Goal: Information Seeking & Learning: Learn about a topic

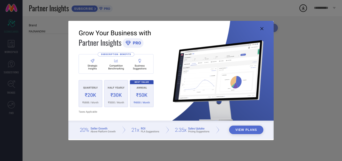
type input "All"
click at [262, 28] on icon at bounding box center [262, 28] width 3 height 3
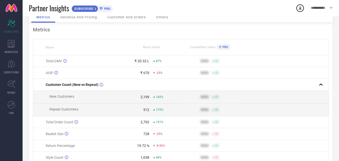
scroll to position [50, 0]
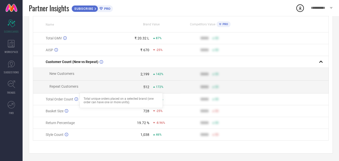
click at [76, 98] on icon at bounding box center [76, 99] width 4 height 4
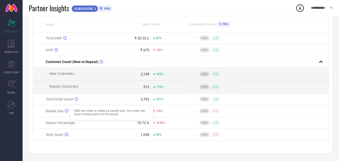
drag, startPoint x: 66, startPoint y: 110, endPoint x: 66, endPoint y: 118, distance: 8.0
click at [66, 111] on icon at bounding box center [67, 111] width 4 height 4
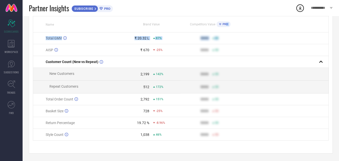
drag, startPoint x: 204, startPoint y: 36, endPoint x: 226, endPoint y: 26, distance: 24.2
click at [226, 26] on table "Name Brand Value Competitors Value PRO Total GMV ₹ 20.32 L 87% 9999 50 AISP ₹ 6…" at bounding box center [181, 78] width 296 height 124
click at [244, 26] on th at bounding box center [284, 24] width 88 height 16
drag, startPoint x: 222, startPoint y: 36, endPoint x: 225, endPoint y: 33, distance: 4.3
click at [225, 33] on td "9999 50" at bounding box center [210, 38] width 59 height 12
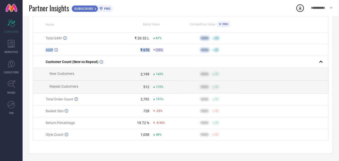
drag, startPoint x: 197, startPoint y: 34, endPoint x: 241, endPoint y: 51, distance: 46.7
click at [241, 51] on tbody "Total GMV ₹ 20.32 L 87% 9999 50 AISP ₹ 670 -25% 9999 50 Customer Count (New vs …" at bounding box center [180, 86] width 295 height 108
click at [237, 37] on div "50" at bounding box center [225, 38] width 27 height 4
drag, startPoint x: 235, startPoint y: 34, endPoint x: 206, endPoint y: 54, distance: 34.7
click at [205, 57] on tbody "Total GMV ₹ 20.32 L 87% 9999 50 AISP ₹ 670 -25% 9999 50 Customer Count (New vs …" at bounding box center [180, 86] width 295 height 108
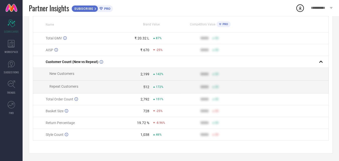
click at [194, 32] on td "9999 50" at bounding box center [210, 38] width 59 height 12
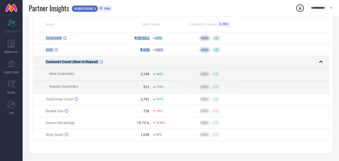
drag, startPoint x: 95, startPoint y: 45, endPoint x: 274, endPoint y: 66, distance: 180.2
click at [274, 66] on tbody "Total GMV ₹ 20.32 L 87% 9999 50 AISP ₹ 670 -25% 9999 50 Customer Count (New vs …" at bounding box center [180, 86] width 295 height 108
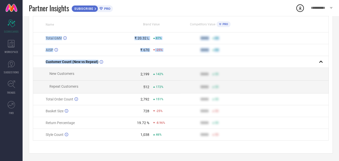
click at [259, 53] on td at bounding box center [284, 50] width 88 height 12
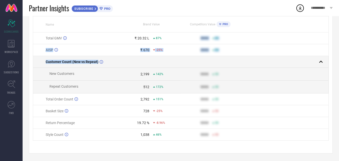
drag, startPoint x: 201, startPoint y: 35, endPoint x: 243, endPoint y: 55, distance: 46.3
click at [243, 55] on tbody "Total GMV ₹ 20.32 L 87% 9999 50 AISP ₹ 670 -25% 9999 50 Customer Count (New vs …" at bounding box center [180, 86] width 295 height 108
click at [243, 56] on td at bounding box center [284, 62] width 88 height 12
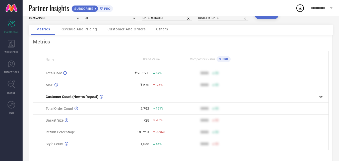
scroll to position [24, 0]
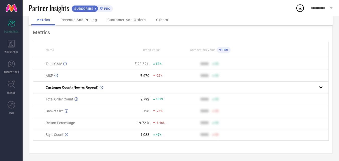
click at [247, 62] on td at bounding box center [284, 64] width 88 height 12
drag, startPoint x: 199, startPoint y: 61, endPoint x: 232, endPoint y: 79, distance: 38.3
click at [232, 79] on tbody "Total GMV ₹ 20.32 L 87% 9999 50 AISP ₹ 670 -25% 9999 50 Customer Count (New vs …" at bounding box center [180, 99] width 295 height 82
click at [185, 73] on div "9999" at bounding box center [194, 75] width 27 height 4
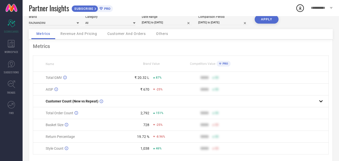
scroll to position [0, 0]
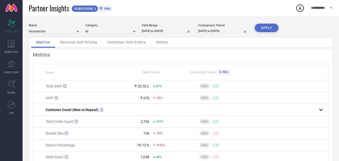
click at [220, 73] on icon at bounding box center [220, 72] width 2 height 3
click at [156, 74] on span "Brand Value" at bounding box center [151, 72] width 17 height 4
click at [79, 43] on span "Revenue And Pricing" at bounding box center [78, 42] width 37 height 4
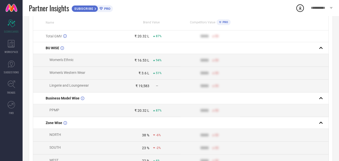
scroll to position [50, 0]
drag, startPoint x: 202, startPoint y: 33, endPoint x: 234, endPoint y: 57, distance: 39.7
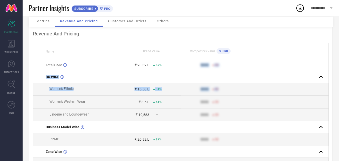
scroll to position [0, 0]
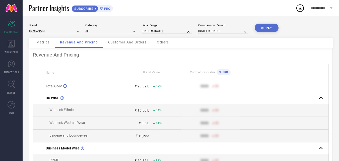
click at [41, 43] on span "Metrics" at bounding box center [42, 42] width 13 height 4
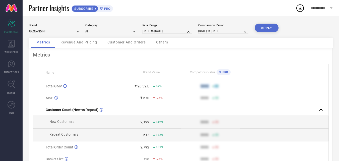
drag, startPoint x: 203, startPoint y: 85, endPoint x: 225, endPoint y: 91, distance: 22.8
click at [225, 91] on td "9999 50" at bounding box center [210, 86] width 59 height 12
drag, startPoint x: 200, startPoint y: 98, endPoint x: 224, endPoint y: 99, distance: 24.8
click at [224, 99] on div "9999 50" at bounding box center [210, 98] width 59 height 4
click at [17, 44] on div "WORKSPACE" at bounding box center [11, 47] width 23 height 20
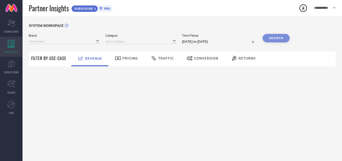
type input "RAJNANDINI"
type input "All"
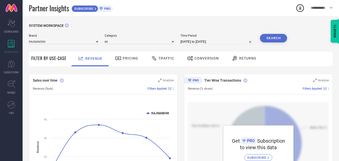
click at [125, 58] on span "Pricing" at bounding box center [131, 58] width 16 height 4
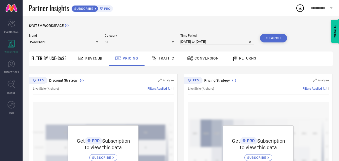
click at [160, 56] on div "Traffic" at bounding box center [163, 58] width 26 height 9
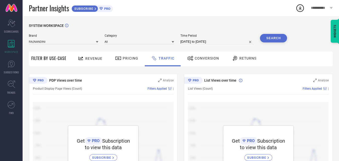
click at [203, 56] on span "Conversion" at bounding box center [207, 58] width 24 height 4
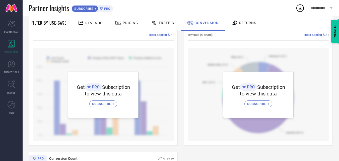
scroll to position [27, 0]
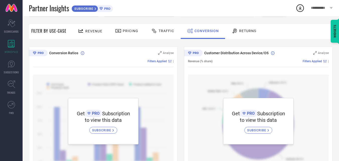
click at [245, 33] on span "Returns" at bounding box center [247, 31] width 17 height 4
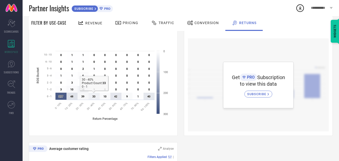
scroll to position [226, 0]
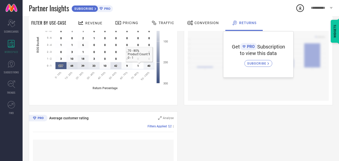
click at [138, 66] on text "1 ​ 1" at bounding box center [138, 65] width 2 height 3
click at [125, 66] on icon at bounding box center [126, 65] width 11 height 7
click at [109, 66] on icon at bounding box center [105, 65] width 11 height 7
click at [104, 66] on text "10 ​ 10" at bounding box center [104, 65] width 3 height 3
click at [94, 66] on text "33 ​ 33" at bounding box center [93, 65] width 3 height 3
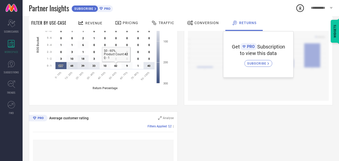
click at [114, 67] on text "42 ​ 42" at bounding box center [115, 65] width 3 height 3
click at [147, 66] on text "40 ​ 40" at bounding box center [148, 65] width 3 height 3
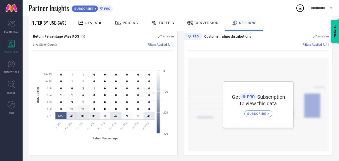
click at [158, 117] on rect at bounding box center [157, 101] width 3 height 63
drag, startPoint x: 157, startPoint y: 102, endPoint x: 158, endPoint y: 85, distance: 16.3
click at [157, 102] on rect at bounding box center [157, 101] width 3 height 63
click at [158, 85] on rect at bounding box center [157, 101] width 3 height 63
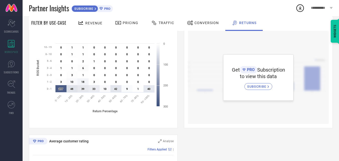
scroll to position [201, 0]
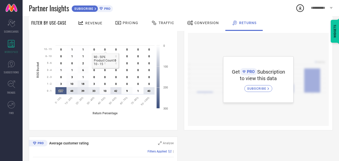
click at [88, 21] on div "Revenue" at bounding box center [89, 23] width 27 height 9
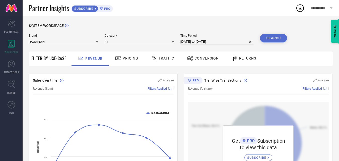
click at [132, 58] on span "Pricing" at bounding box center [131, 58] width 16 height 4
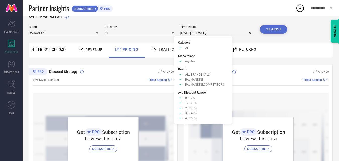
scroll to position [9, 0]
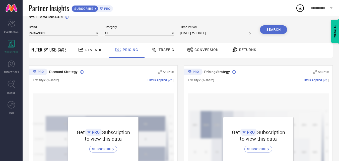
click at [162, 52] on div "Traffic" at bounding box center [163, 49] width 26 height 9
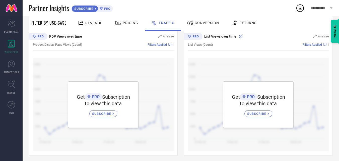
scroll to position [46, 0]
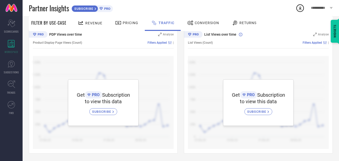
click at [195, 21] on span "Conversion" at bounding box center [207, 23] width 24 height 4
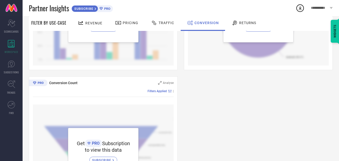
scroll to position [178, 0]
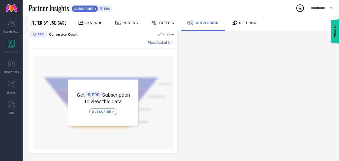
click at [250, 19] on div "Returns" at bounding box center [243, 23] width 27 height 9
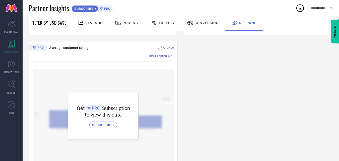
scroll to position [301, 0]
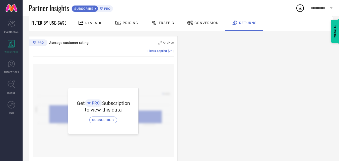
click at [204, 18] on div "Conversion" at bounding box center [203, 23] width 44 height 15
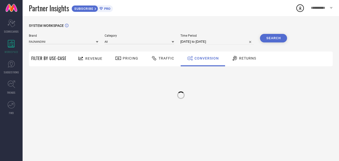
scroll to position [0, 0]
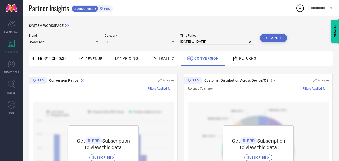
click at [160, 61] on div "Traffic" at bounding box center [163, 58] width 26 height 9
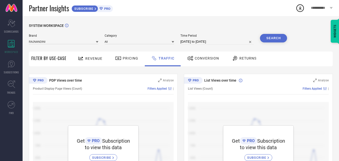
click at [132, 57] on span "Pricing" at bounding box center [131, 58] width 16 height 4
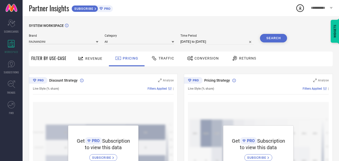
click at [93, 59] on span "Revenue" at bounding box center [93, 58] width 17 height 4
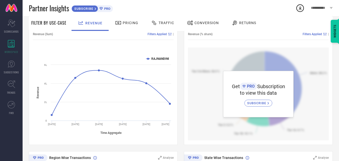
scroll to position [52, 0]
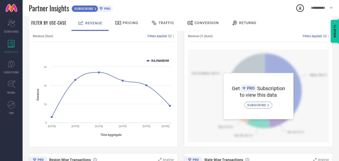
click at [132, 17] on div "Pricing" at bounding box center [127, 23] width 36 height 15
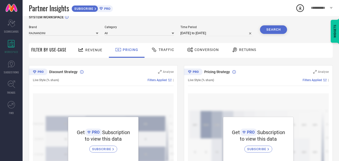
scroll to position [0, 0]
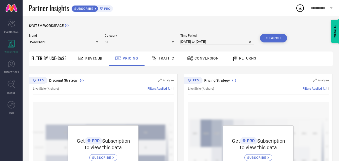
click at [88, 60] on span "Revenue" at bounding box center [93, 58] width 17 height 4
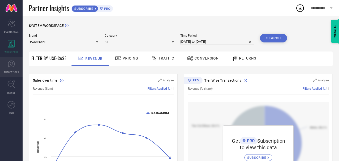
click at [6, 64] on link "SUGGESTIONS" at bounding box center [11, 67] width 23 height 20
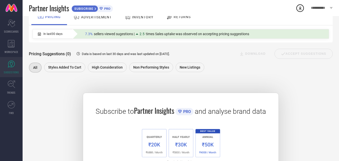
scroll to position [7, 0]
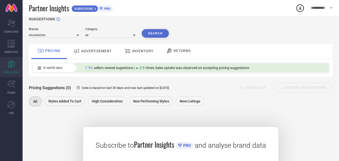
click at [92, 55] on div "ADVERTISEMENT" at bounding box center [92, 50] width 41 height 9
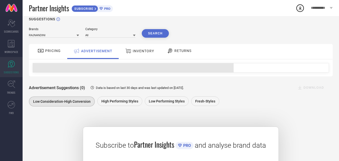
click at [135, 48] on div "INVENTORY" at bounding box center [139, 50] width 31 height 9
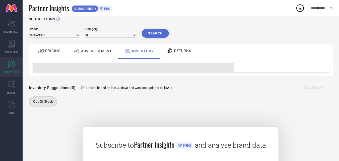
click at [175, 48] on div "RETURNS" at bounding box center [178, 50] width 27 height 9
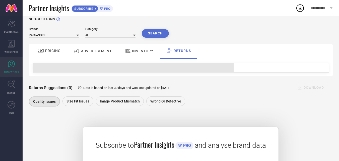
click at [59, 47] on div "PRICING" at bounding box center [49, 50] width 26 height 9
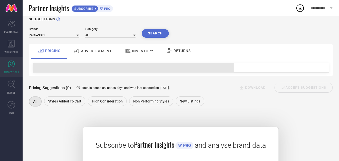
scroll to position [81, 0]
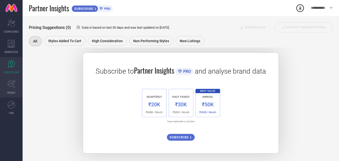
click at [13, 87] on icon at bounding box center [12, 84] width 8 height 8
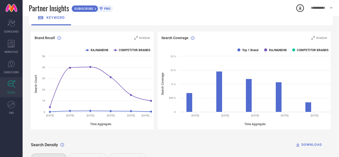
scroll to position [37, 0]
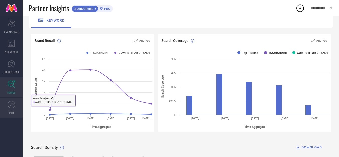
click at [12, 110] on link "FWD" at bounding box center [11, 108] width 23 height 20
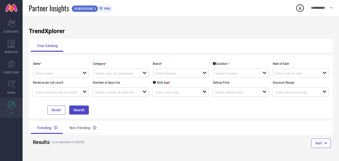
scroll to position [0, 0]
click at [76, 125] on div "Non Trending" at bounding box center [82, 128] width 39 height 12
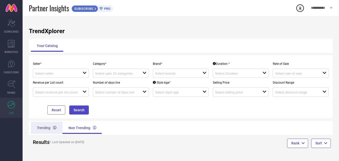
click at [49, 130] on div "Trending" at bounding box center [47, 128] width 32 height 12
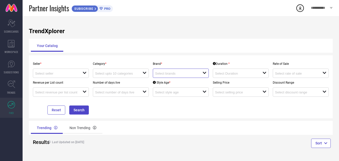
click at [165, 73] on input at bounding box center [176, 73] width 43 height 4
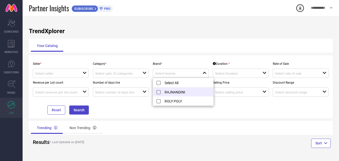
click at [169, 95] on li "RAJNANDINI" at bounding box center [183, 91] width 60 height 9
type input "RAJNANDINI"
click at [74, 111] on button "Search" at bounding box center [79, 109] width 20 height 9
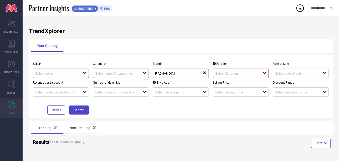
click at [114, 72] on input at bounding box center [116, 73] width 43 height 4
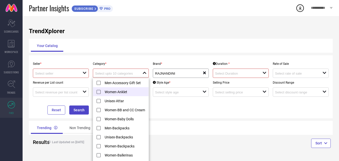
click at [114, 89] on li "Women-Anklet" at bounding box center [123, 91] width 60 height 9
type input "Women-Anklet"
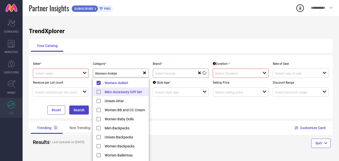
click at [115, 89] on li "Men-Accessory Gift Set" at bounding box center [123, 91] width 60 height 9
type input "Men-Accessory Gift Set, Women-Anklet"
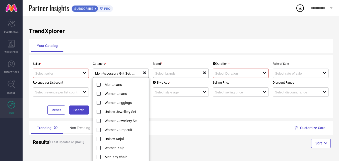
scroll to position [1066, 0]
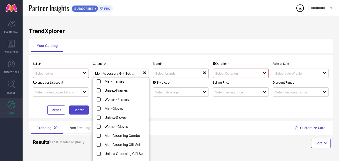
click at [145, 69] on div "Men-Accessory Gift Set, Women-Anklet reset" at bounding box center [121, 72] width 56 height 9
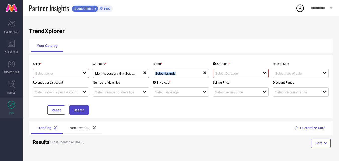
click at [203, 73] on div "reset" at bounding box center [181, 72] width 56 height 9
